Goal: Task Accomplishment & Management: Manage account settings

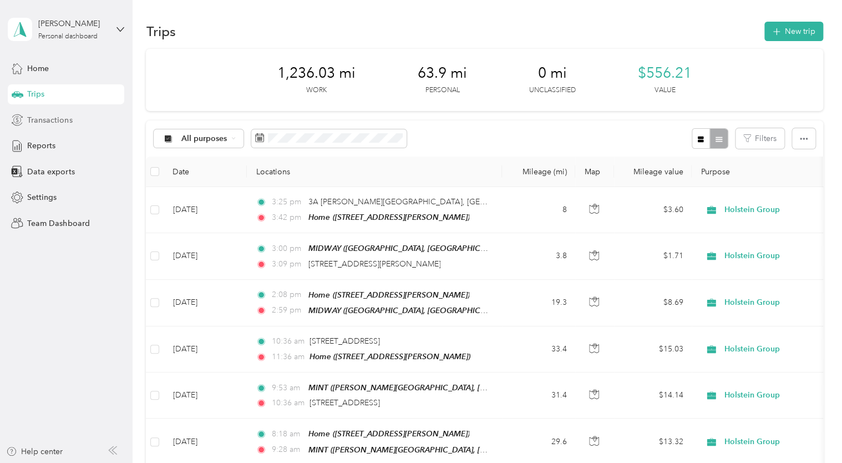
click at [55, 122] on span "Transactions" at bounding box center [49, 120] width 45 height 12
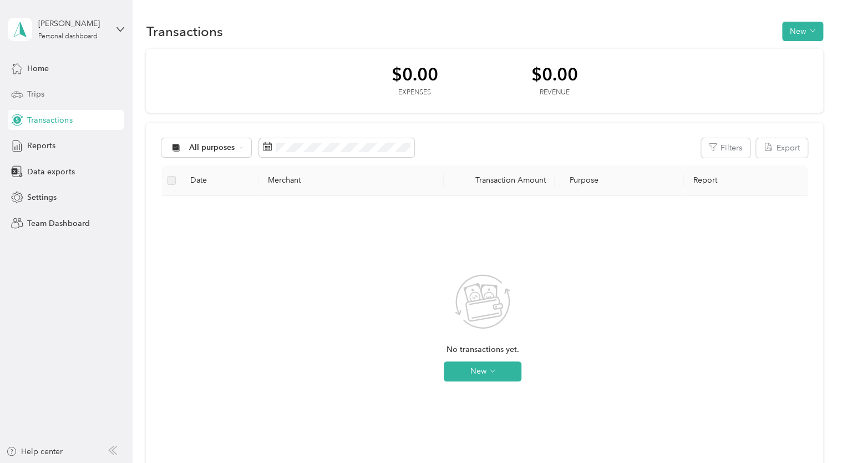
click at [45, 93] on div "Trips" at bounding box center [66, 94] width 116 height 20
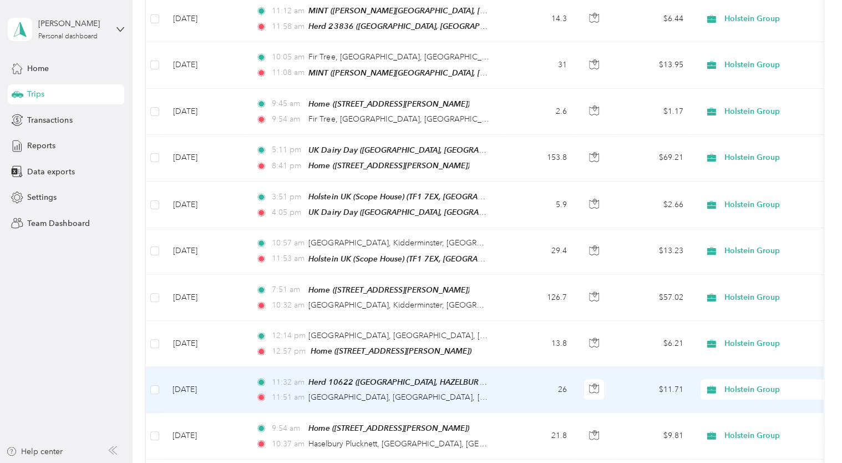
scroll to position [1331, 0]
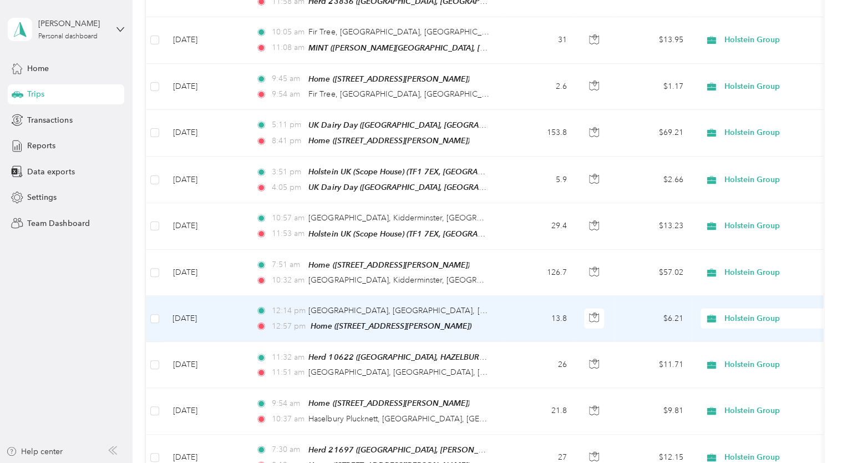
click at [526, 306] on td "13.8" at bounding box center [538, 319] width 73 height 46
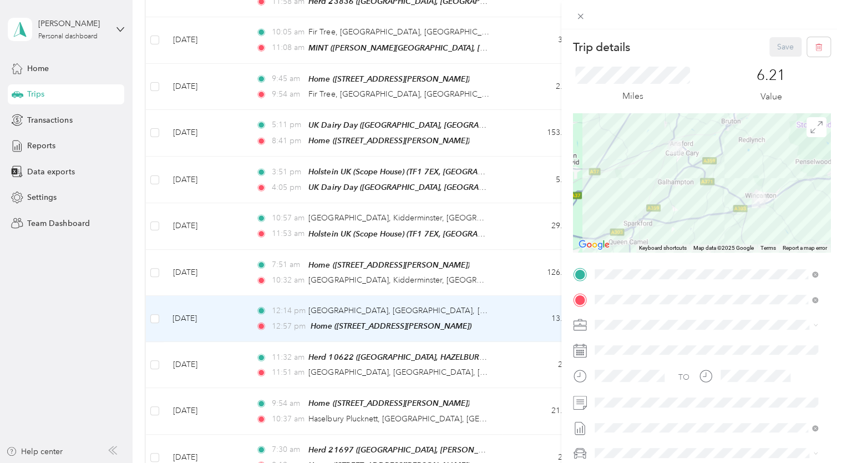
click at [526, 306] on div "Trip details Save This trip cannot be edited because it is either under review,…" at bounding box center [421, 231] width 842 height 463
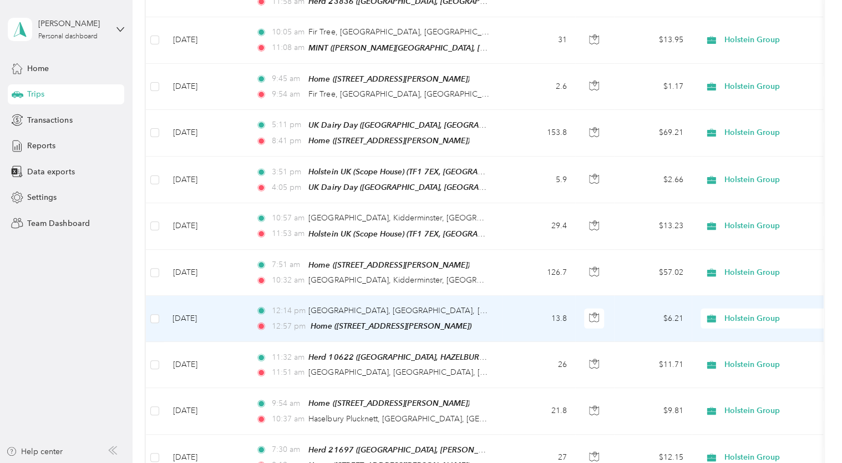
click at [526, 306] on td "13.8" at bounding box center [538, 319] width 73 height 46
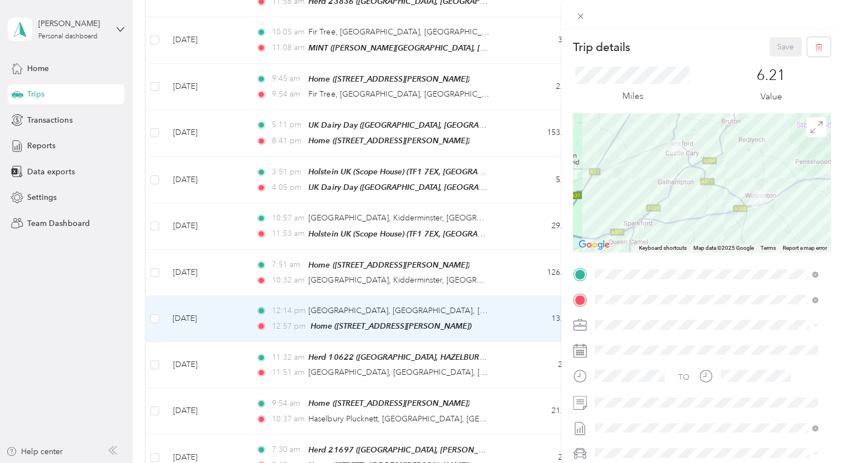
click at [526, 306] on div "Trip details Save This trip cannot be edited because it is either under review,…" at bounding box center [421, 231] width 842 height 463
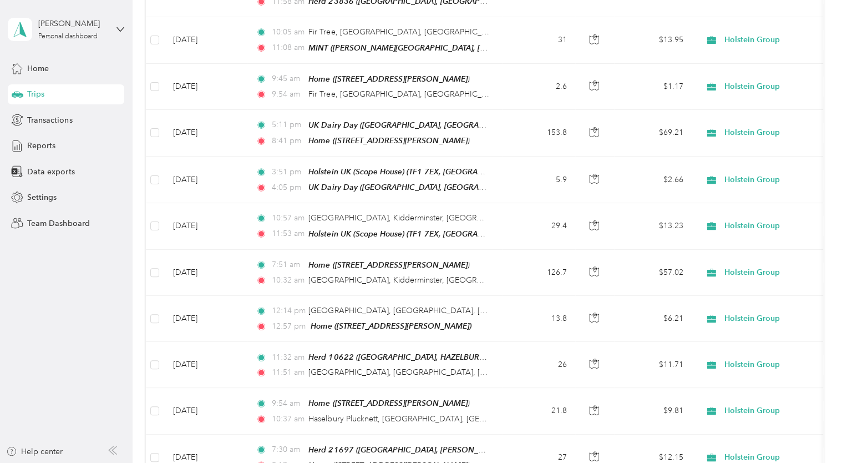
click at [526, 306] on div at bounding box center [421, 231] width 842 height 463
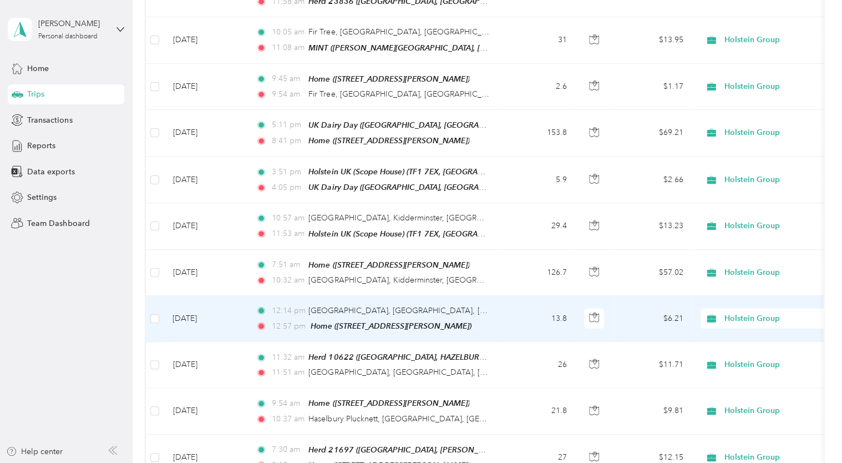
click at [526, 306] on td "13.8" at bounding box center [538, 319] width 73 height 46
